Goal: Task Accomplishment & Management: Use online tool/utility

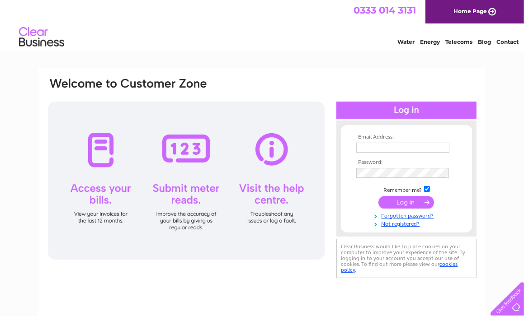
type input "mackintosht@aol.com"
click at [402, 197] on input "submit" at bounding box center [406, 202] width 56 height 13
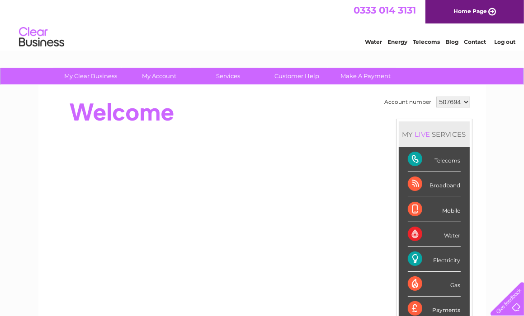
click at [466, 99] on select "507694 515562" at bounding box center [453, 102] width 34 height 11
click at [481, 113] on div "Account number 507694 515562 MY LIVE SERVICES Telecoms Broadband Mobile Water E…" at bounding box center [262, 253] width 448 height 336
click at [427, 256] on div "Electricity" at bounding box center [434, 259] width 53 height 25
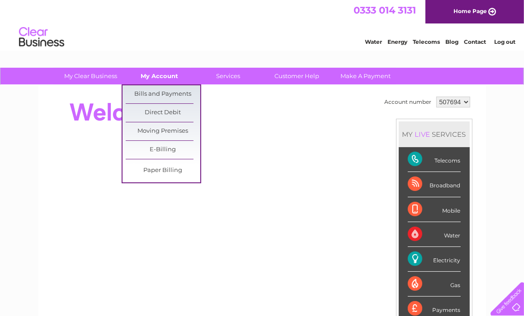
click at [159, 76] on link "My Account" at bounding box center [159, 76] width 75 height 17
click at [157, 92] on link "Bills and Payments" at bounding box center [163, 94] width 75 height 18
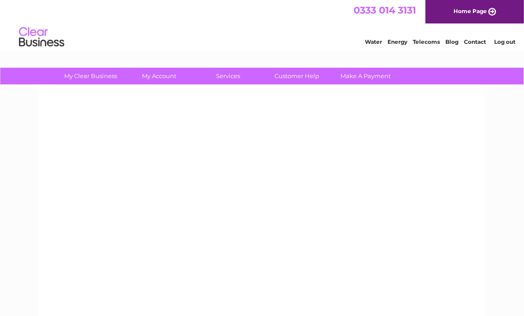
click at [157, 92] on div at bounding box center [262, 211] width 448 height 253
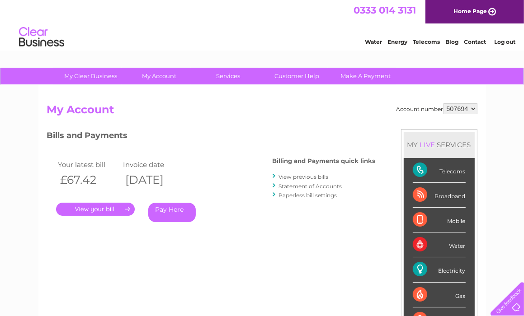
click at [106, 209] on link "." at bounding box center [95, 209] width 79 height 13
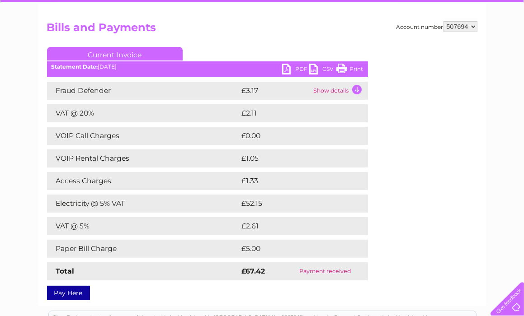
scroll to position [81, 0]
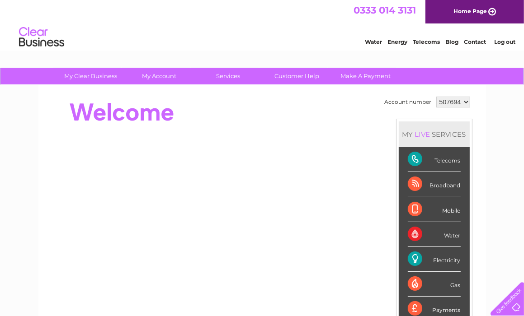
click at [435, 264] on div "Electricity" at bounding box center [434, 259] width 53 height 25
click at [412, 261] on div "Electricity" at bounding box center [434, 259] width 53 height 25
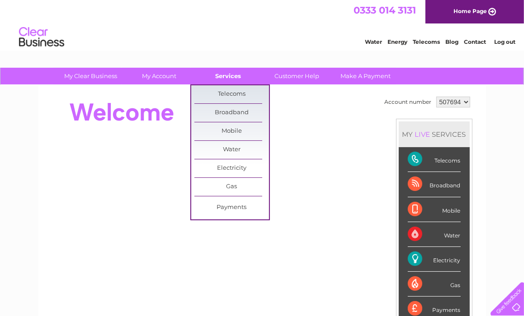
click at [227, 74] on link "Services" at bounding box center [228, 76] width 75 height 17
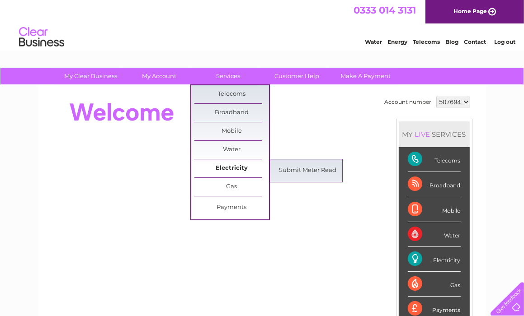
click at [231, 168] on link "Electricity" at bounding box center [231, 169] width 75 height 18
click at [309, 168] on link "Submit Meter Read" at bounding box center [307, 171] width 75 height 18
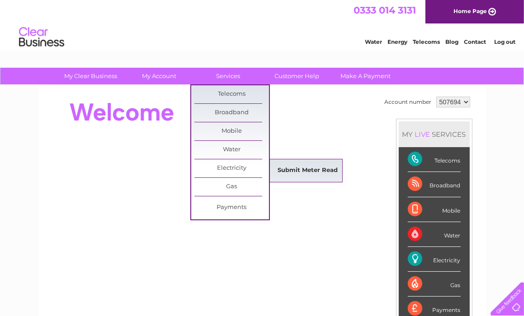
click at [306, 170] on link "Submit Meter Read" at bounding box center [307, 171] width 75 height 18
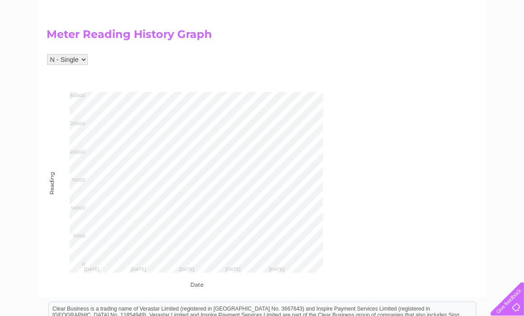
scroll to position [346, 0]
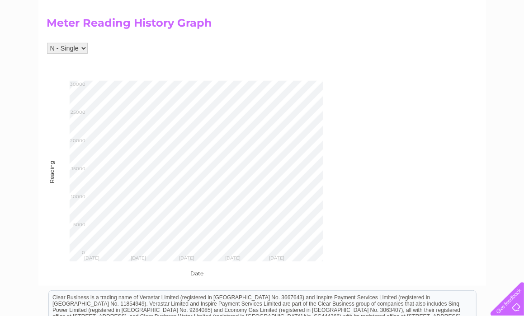
click at [387, 137] on div "Account number 507694 515562 Submit Electricity Meter Read Make sure you are on…" at bounding box center [262, 17] width 430 height 519
click at [387, 33] on div "Account number 507694 515562 Submit Electricity Meter Read Make sure you are on…" at bounding box center [262, 17] width 430 height 519
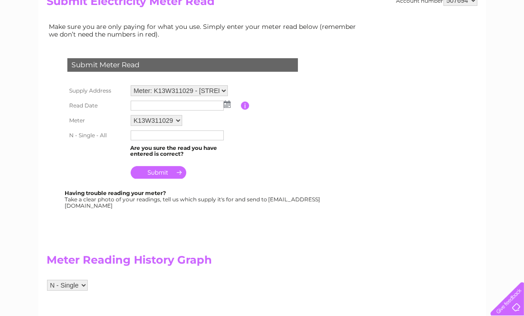
scroll to position [99, 0]
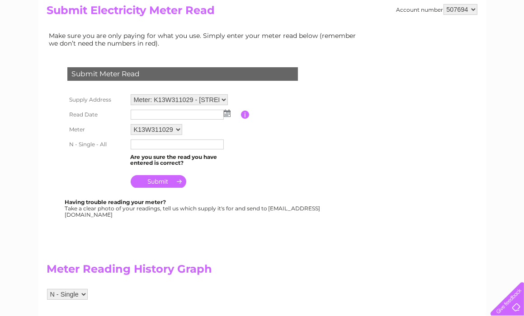
click at [228, 112] on img at bounding box center [227, 113] width 7 height 7
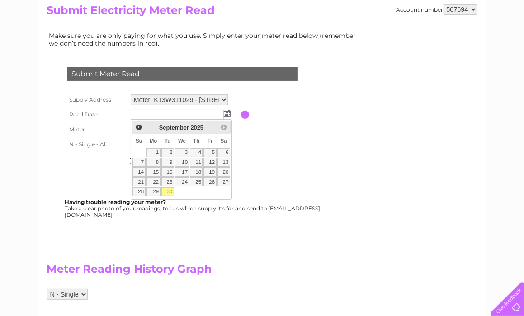
click at [170, 190] on link "30" at bounding box center [167, 192] width 13 height 9
type input "[DATE]"
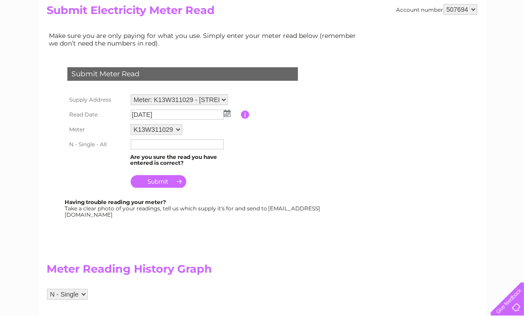
click at [152, 143] on input "text" at bounding box center [177, 145] width 93 height 10
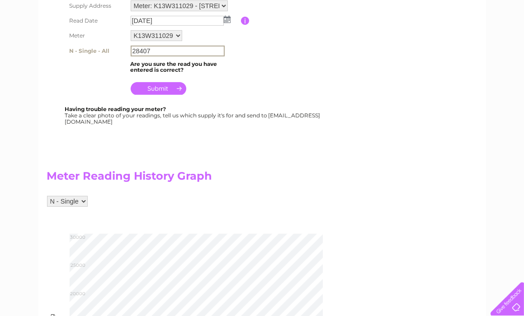
scroll to position [199, 0]
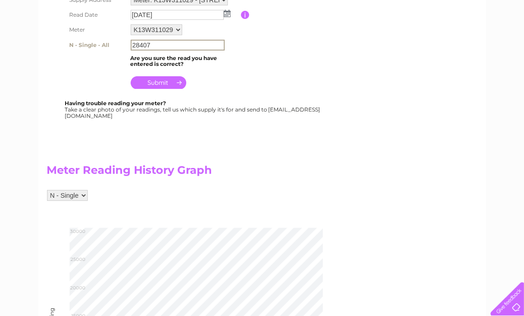
type input "28407"
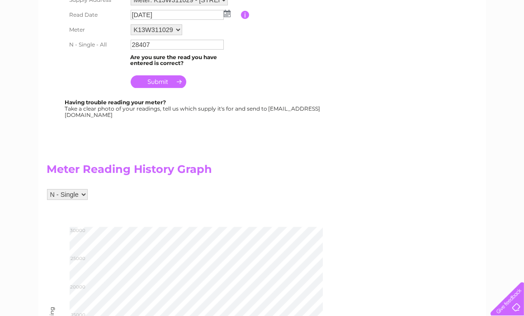
click at [159, 81] on input "submit" at bounding box center [159, 82] width 56 height 13
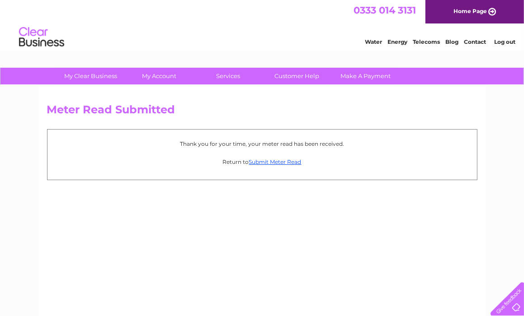
click at [506, 41] on link "Log out" at bounding box center [504, 41] width 21 height 7
